Goal: Find specific page/section: Find specific page/section

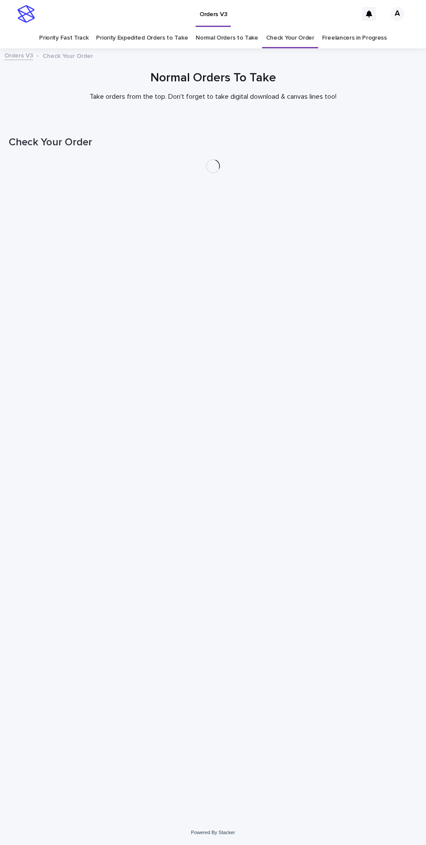
scroll to position [28, 0]
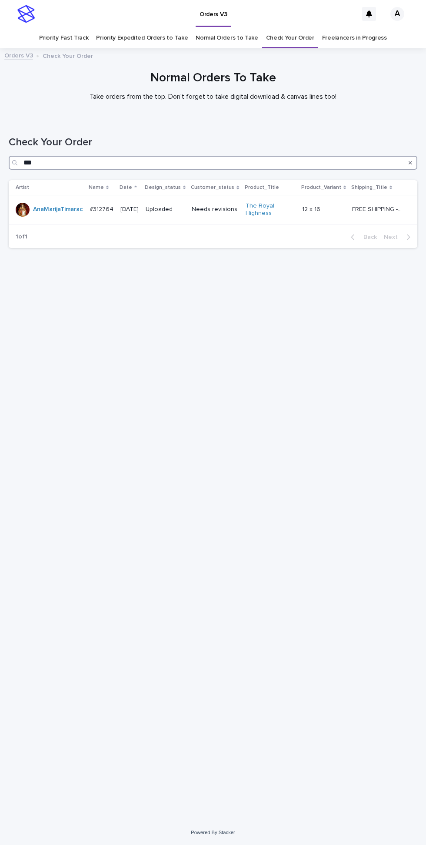
click at [33, 156] on input "***" at bounding box center [213, 163] width 409 height 14
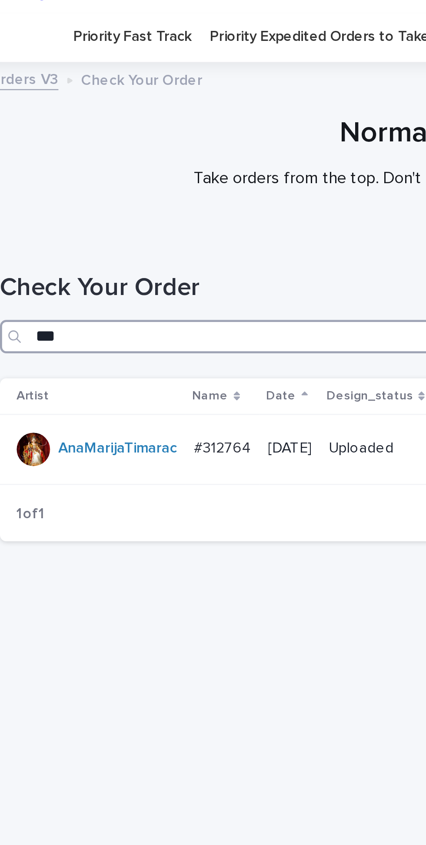
click at [30, 156] on input "***" at bounding box center [213, 163] width 409 height 14
click at [29, 156] on input "***" at bounding box center [213, 163] width 409 height 14
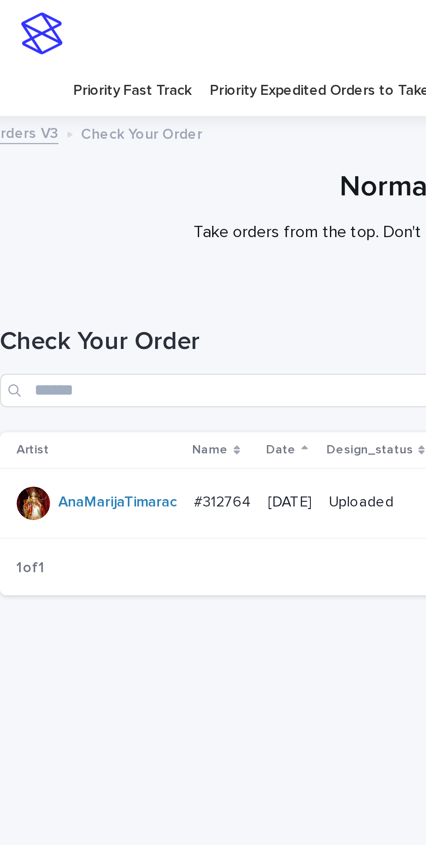
click at [114, 28] on link "Priority Expedited Orders to Take" at bounding box center [142, 38] width 92 height 20
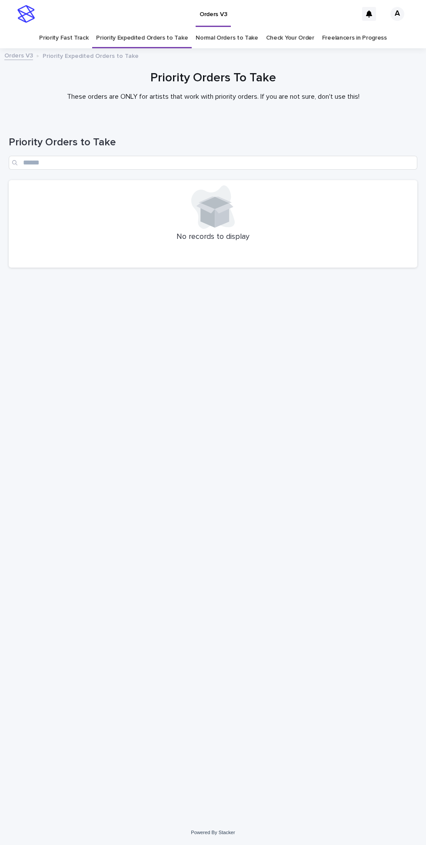
click at [223, 28] on link "Normal Orders to Take" at bounding box center [227, 38] width 63 height 20
click at [63, 28] on link "Priority Fast Track" at bounding box center [63, 38] width 49 height 20
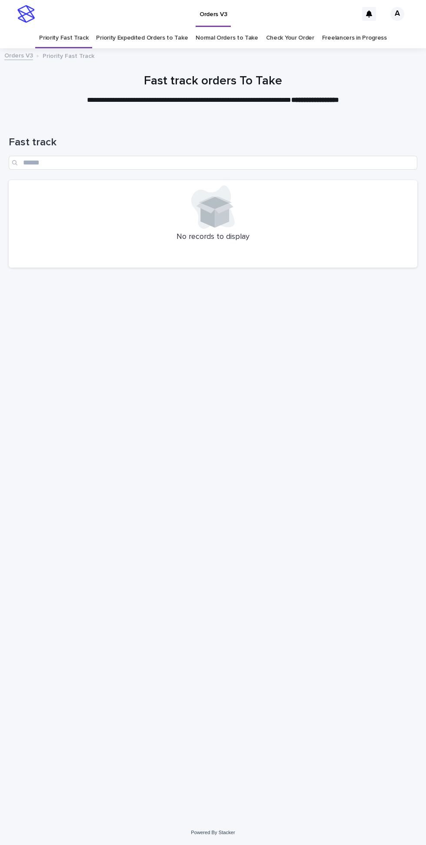
click at [137, 28] on link "Priority Expedited Orders to Take" at bounding box center [142, 38] width 92 height 20
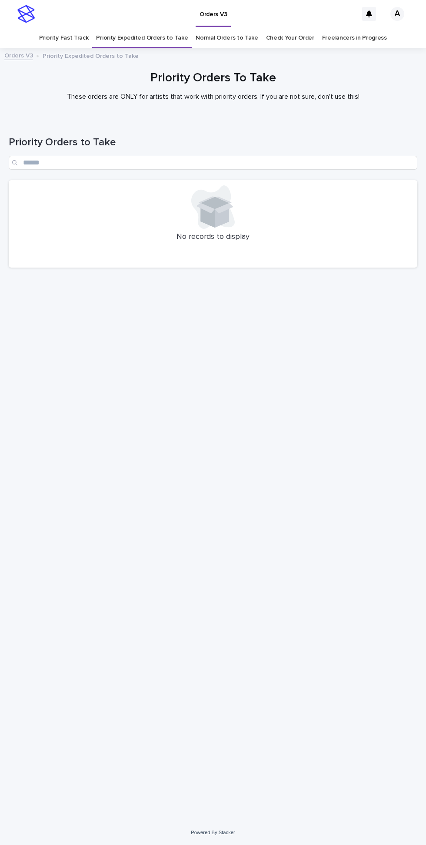
click at [221, 28] on link "Normal Orders to Take" at bounding box center [227, 38] width 63 height 20
click at [71, 28] on link "Priority Fast Track" at bounding box center [63, 38] width 49 height 20
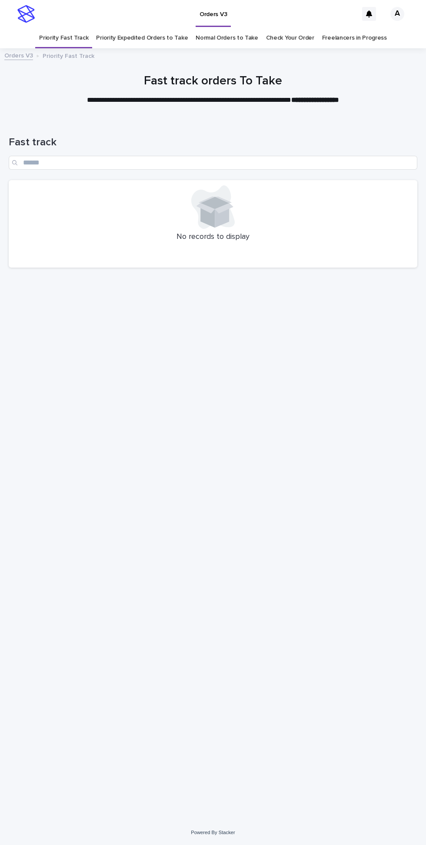
click at [131, 28] on link "Priority Expedited Orders to Take" at bounding box center [142, 38] width 92 height 20
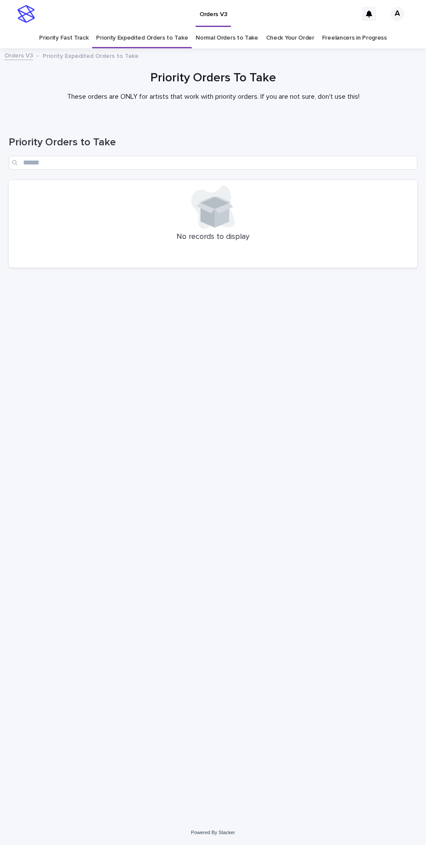
click at [216, 28] on link "Normal Orders to Take" at bounding box center [227, 38] width 63 height 20
click at [77, 28] on link "Priority Fast Track" at bounding box center [63, 38] width 49 height 20
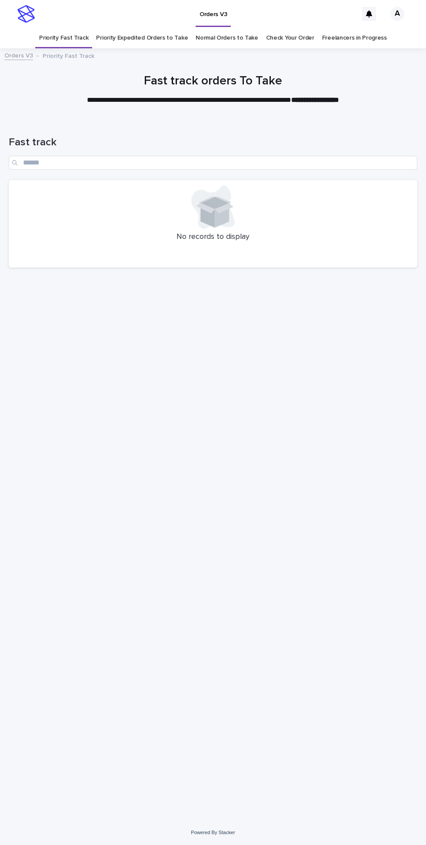
click at [141, 28] on link "Priority Expedited Orders to Take" at bounding box center [142, 38] width 92 height 20
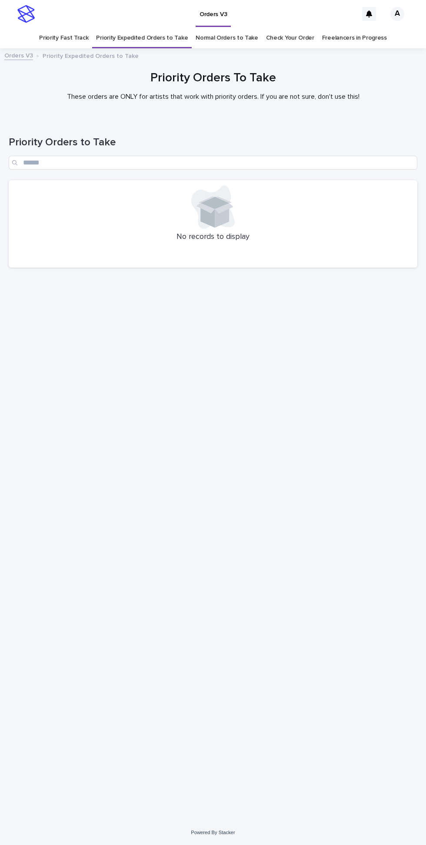
click at [221, 28] on link "Normal Orders to Take" at bounding box center [227, 38] width 63 height 20
click at [64, 28] on link "Priority Fast Track" at bounding box center [63, 38] width 49 height 20
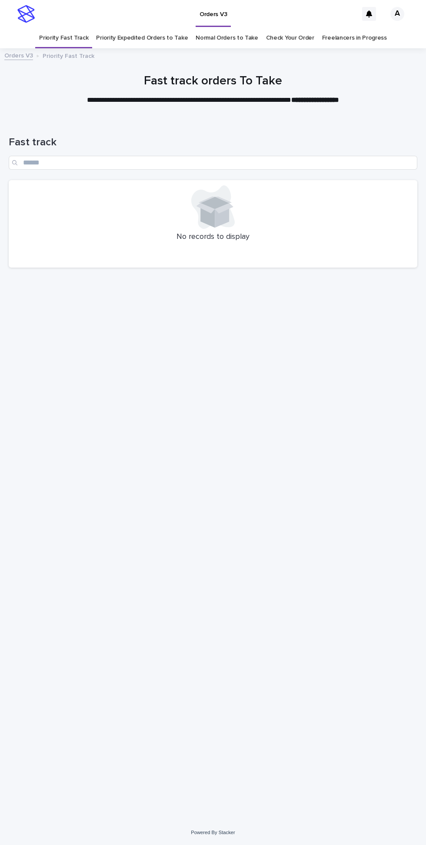
click at [151, 28] on link "Priority Expedited Orders to Take" at bounding box center [142, 38] width 92 height 20
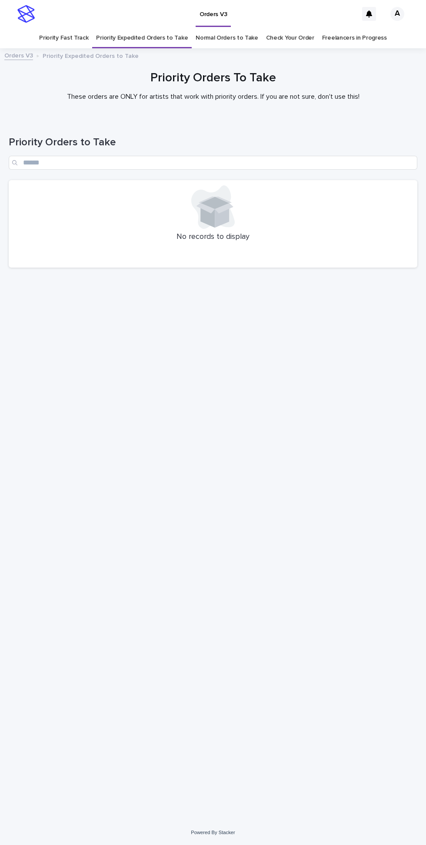
click at [205, 28] on link "Normal Orders to Take" at bounding box center [227, 38] width 63 height 20
click at [56, 28] on link "Priority Fast Track" at bounding box center [63, 38] width 49 height 20
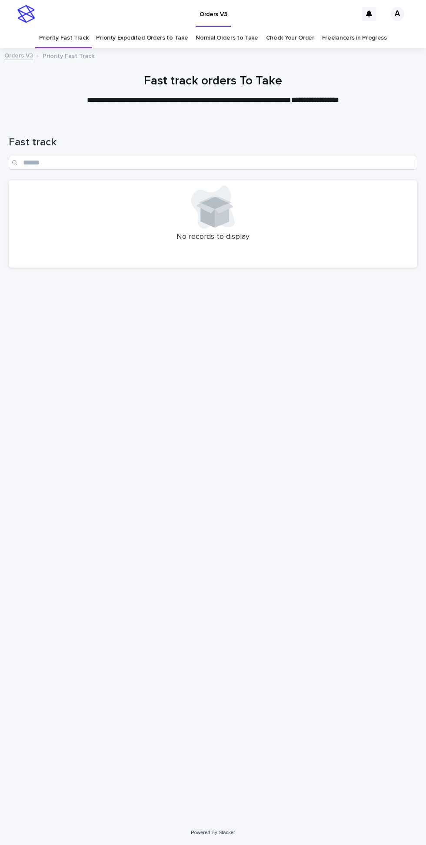
click at [282, 50] on div "Orders V3 Priority Fast Track" at bounding box center [213, 56] width 426 height 12
click at [283, 28] on link "Check Your Order" at bounding box center [290, 38] width 48 height 20
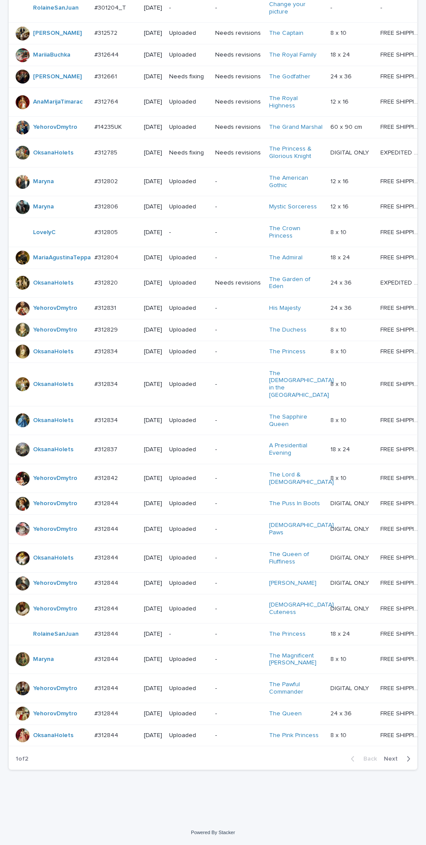
scroll to position [265, 0]
click at [401, 762] on span "Next" at bounding box center [393, 759] width 19 height 6
